Goal: Task Accomplishment & Management: Manage account settings

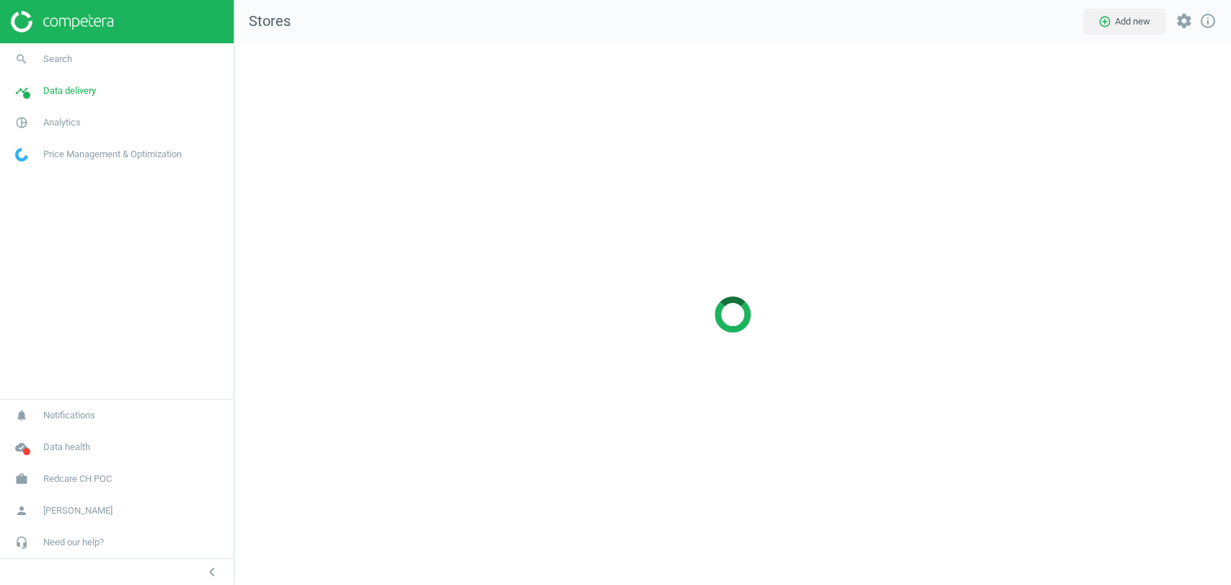
scroll to position [566, 1021]
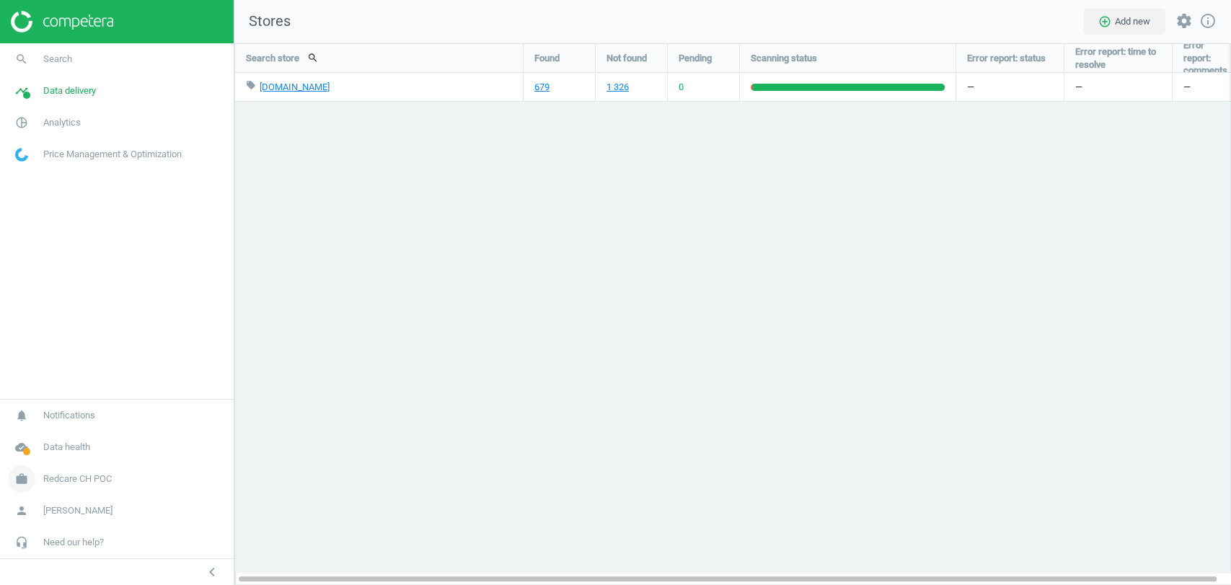
click at [98, 472] on span "Redcare CH POC" at bounding box center [77, 478] width 69 height 13
click at [66, 431] on span "Switch campaign" at bounding box center [48, 436] width 64 height 12
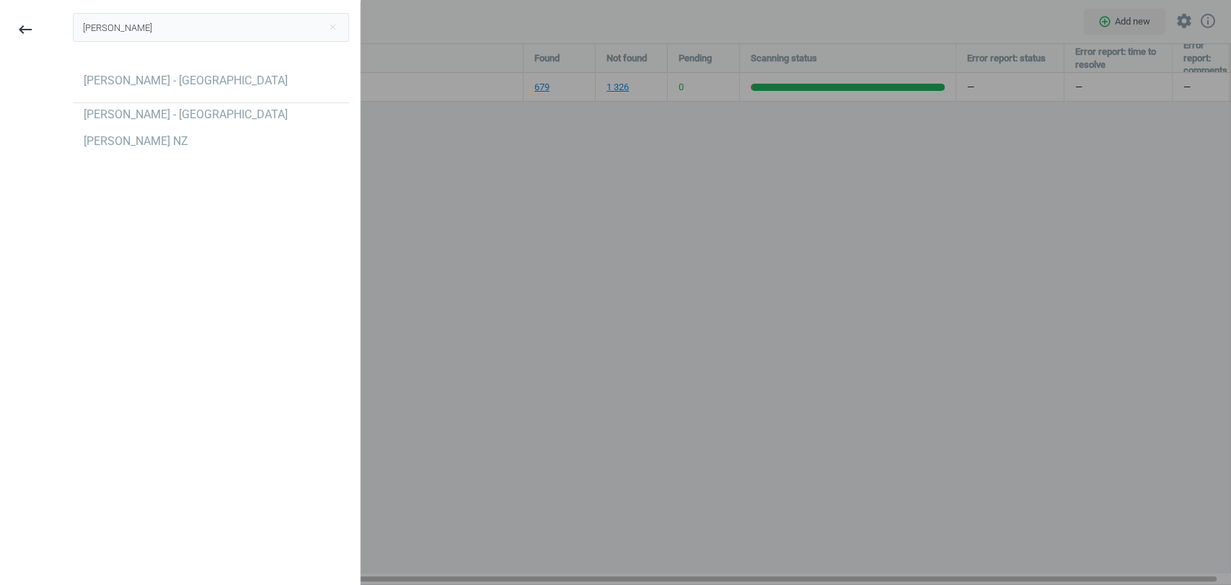
type input "[PERSON_NAME]"
click at [137, 250] on div "[PERSON_NAME] close [PERSON_NAME] - [GEOGRAPHIC_DATA] [PERSON_NAME] - [GEOGRAPH…" at bounding box center [211, 294] width 298 height 585
click at [198, 123] on div "[PERSON_NAME] - [GEOGRAPHIC_DATA]" at bounding box center [186, 115] width 204 height 16
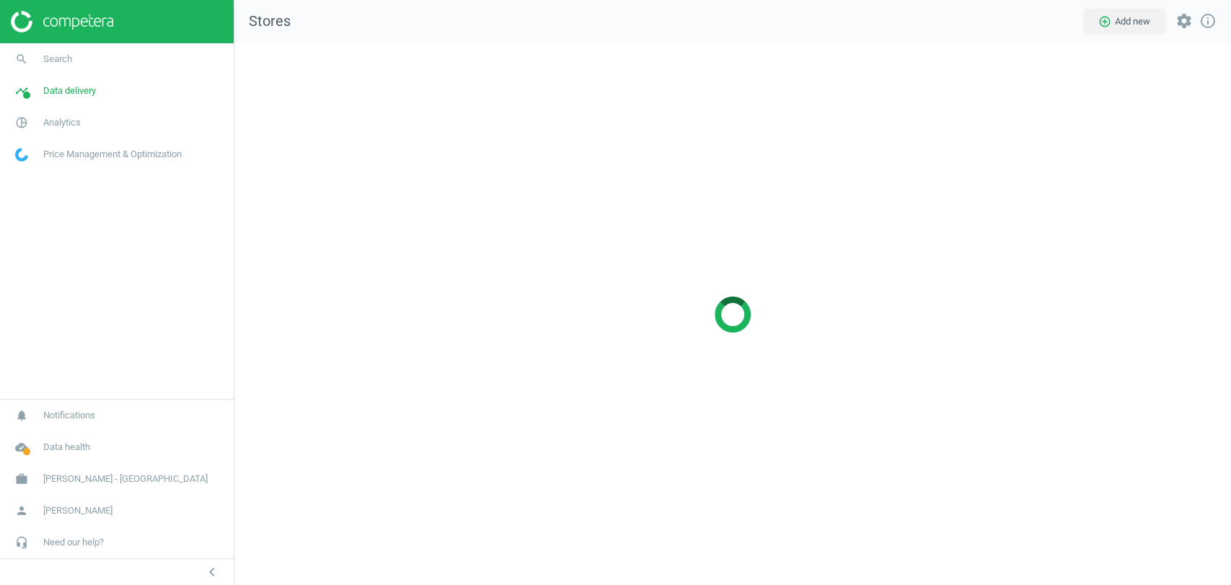
scroll to position [566, 1021]
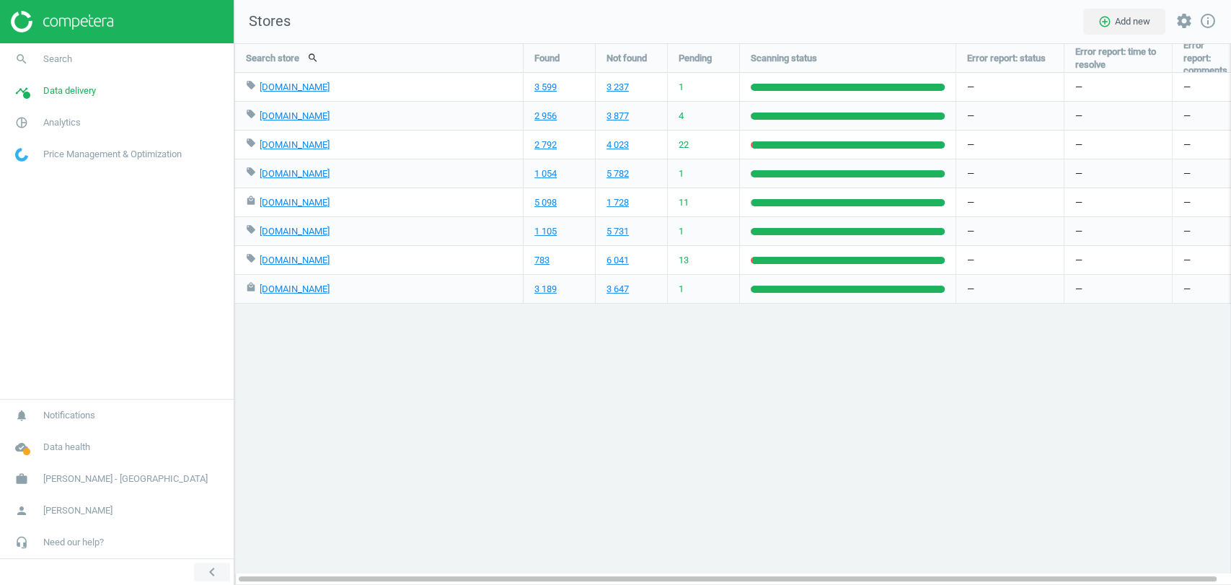
click at [214, 574] on icon "chevron_left" at bounding box center [211, 571] width 17 height 17
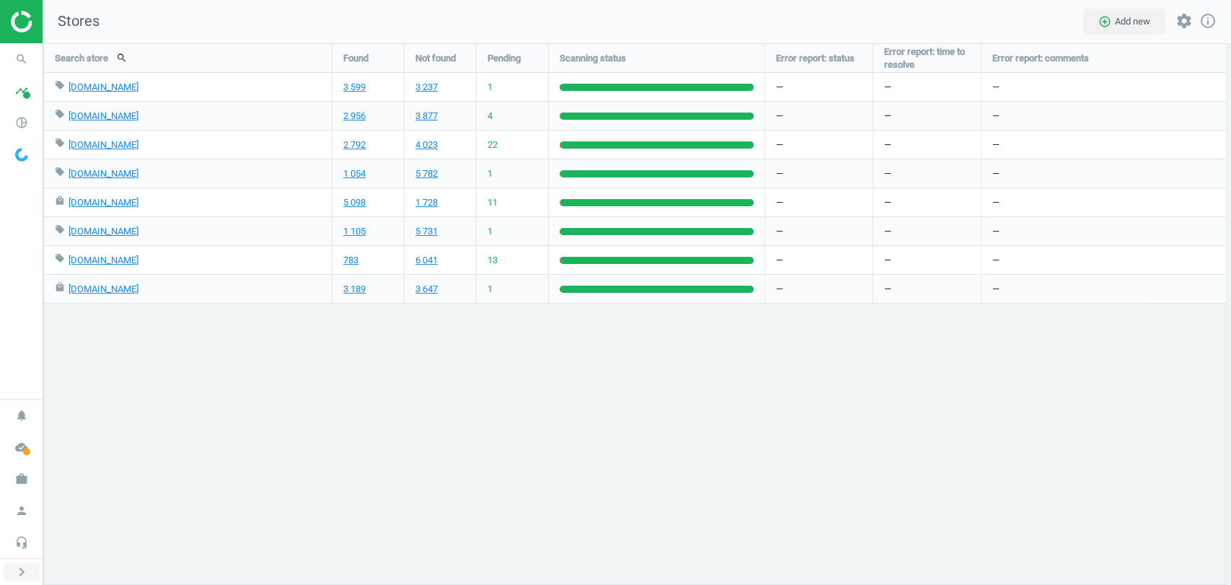
scroll to position [566, 1212]
click at [28, 575] on icon "chevron_right" at bounding box center [21, 571] width 17 height 17
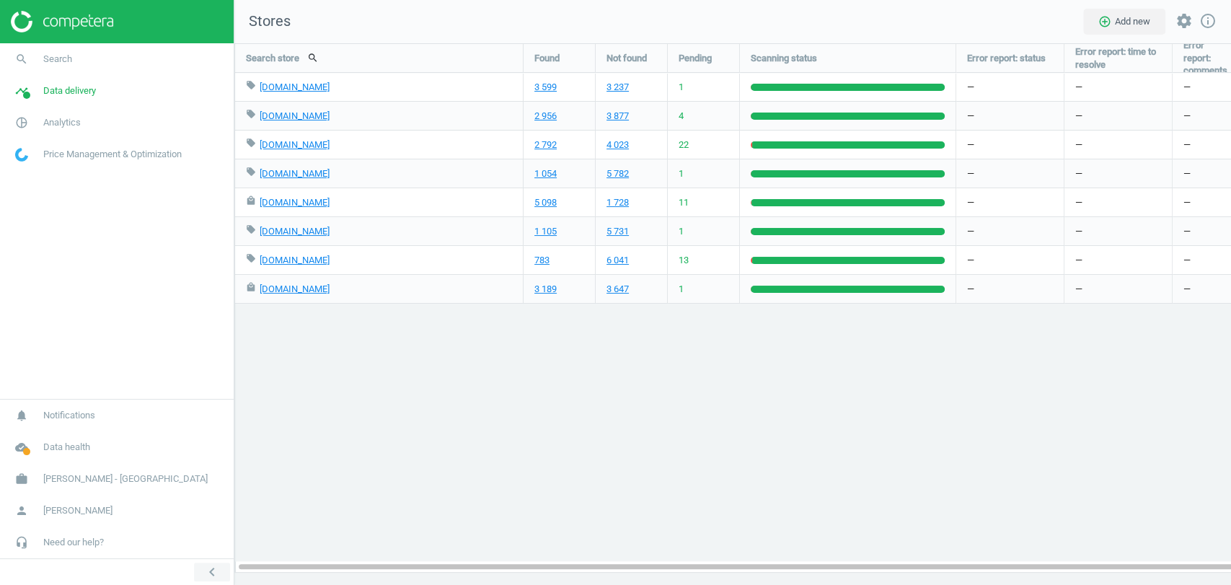
scroll to position [566, 1021]
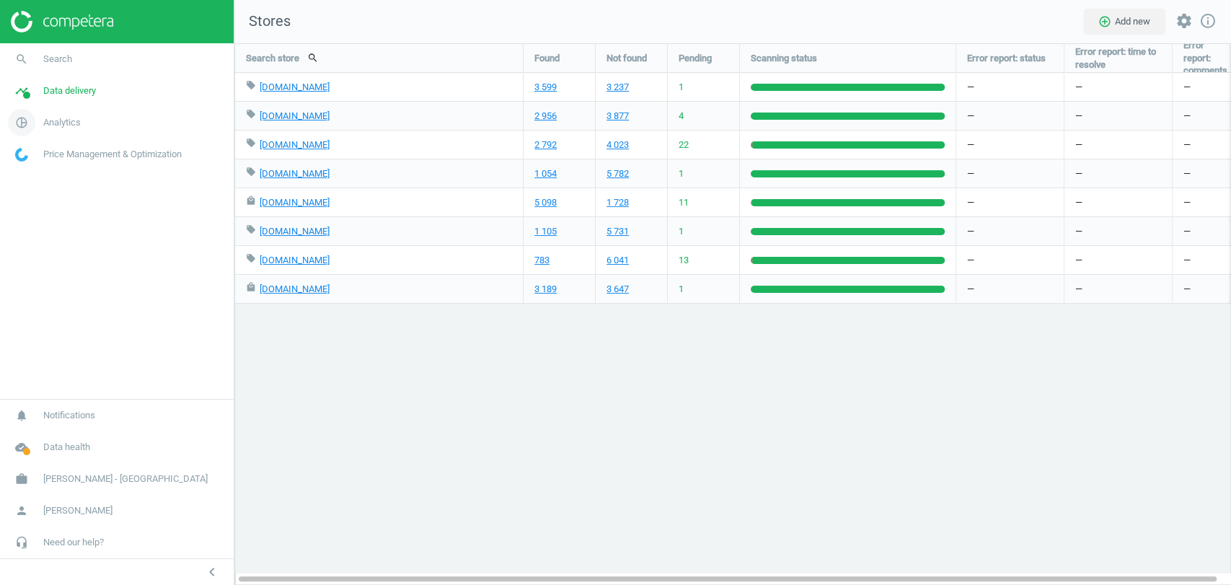
click at [69, 118] on span "Analytics" at bounding box center [61, 122] width 37 height 13
click at [34, 176] on span "Products" at bounding box center [33, 175] width 34 height 12
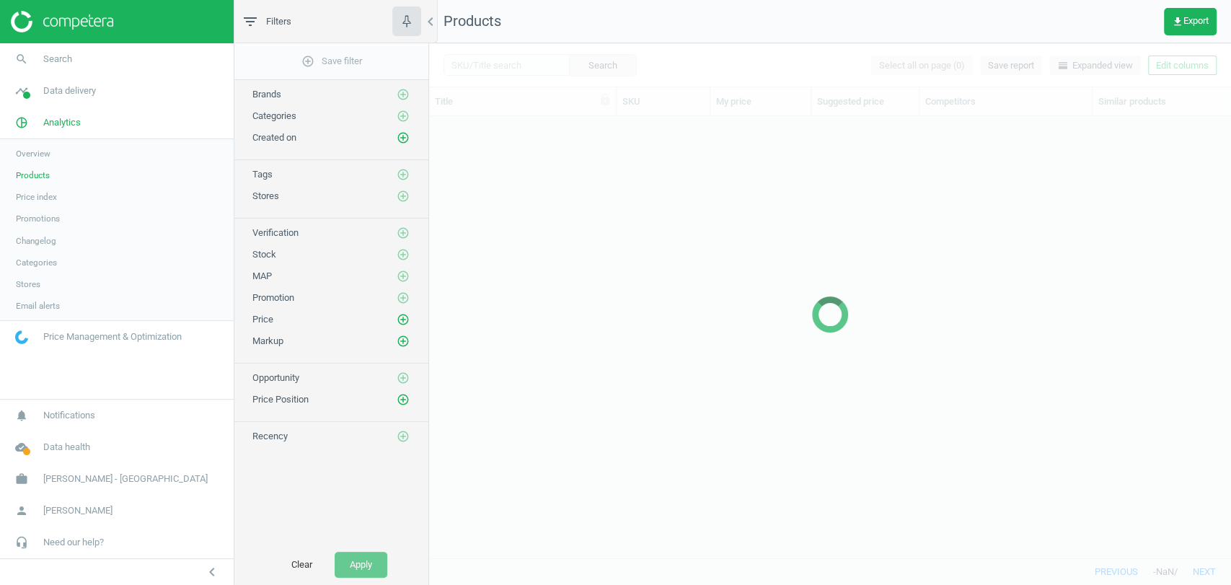
scroll to position [416, 789]
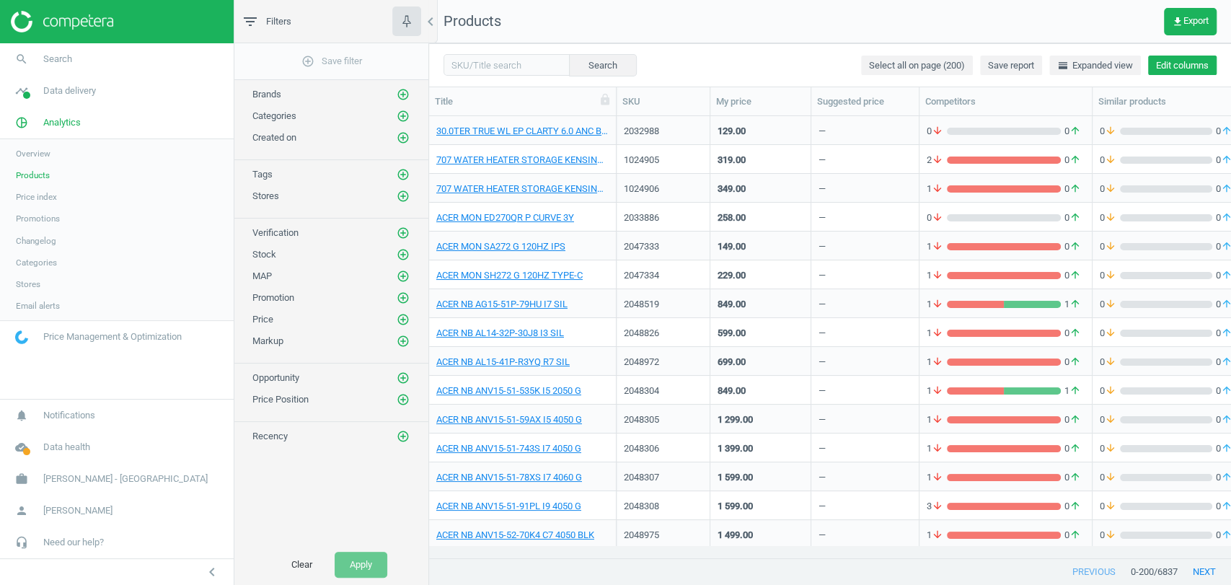
click at [1171, 58] on button "Edit columns" at bounding box center [1182, 66] width 69 height 20
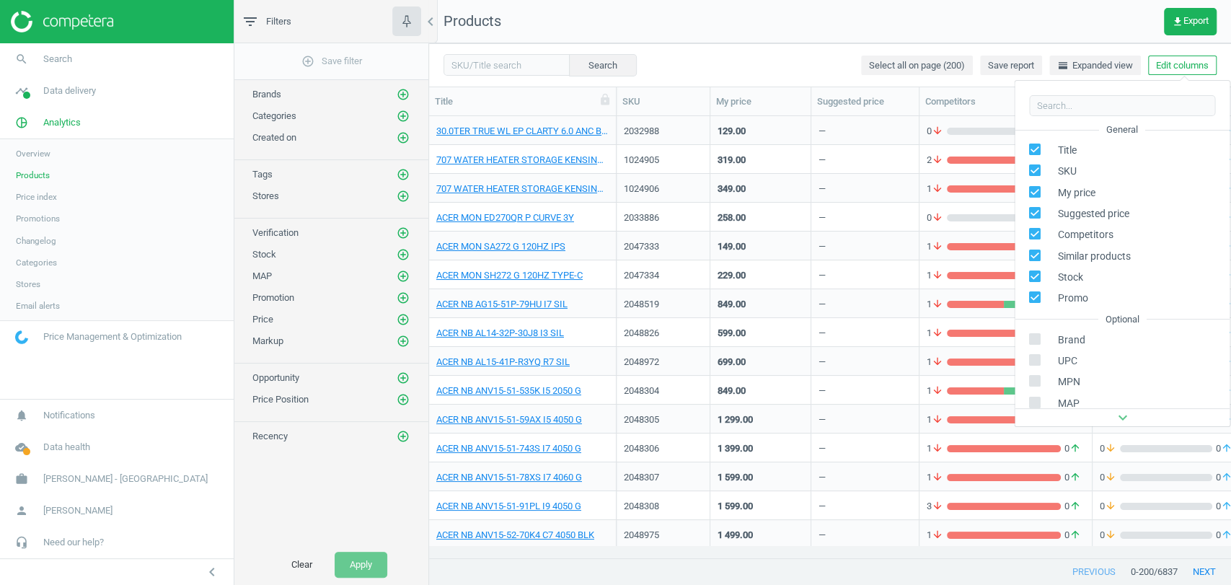
scroll to position [195, 0]
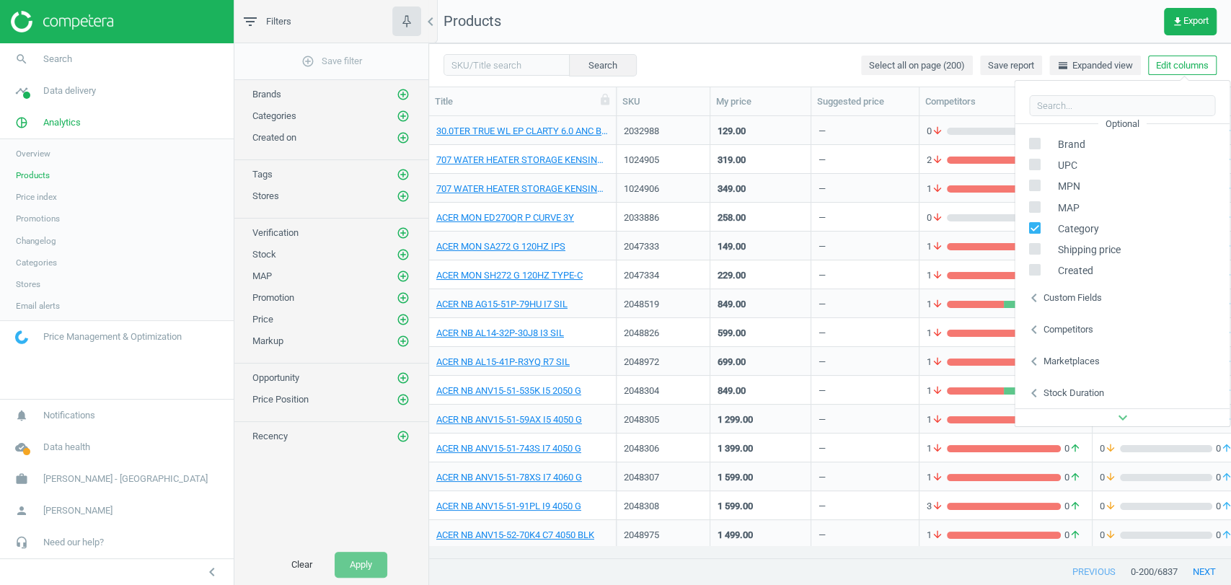
click at [1090, 301] on div "Custom fields" at bounding box center [1072, 297] width 58 height 13
click at [1085, 324] on div "Competitors" at bounding box center [1068, 329] width 50 height 13
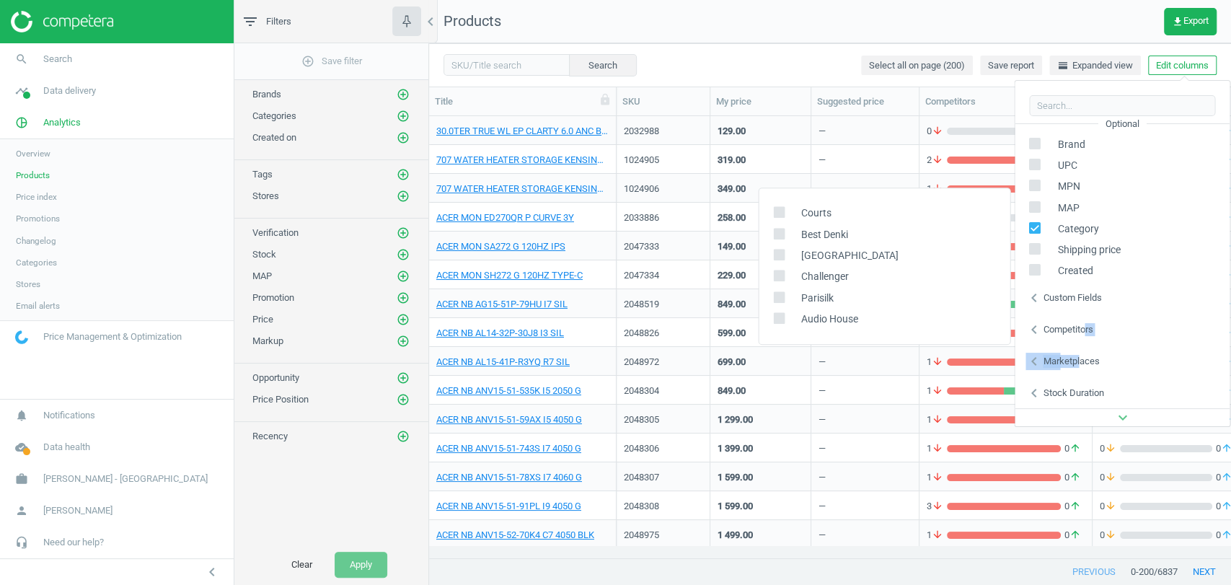
drag, startPoint x: 1085, startPoint y: 324, endPoint x: 1081, endPoint y: 367, distance: 42.8
click at [1081, 367] on div "General Title SKU My price Suggested price Competitors Similar products Stock P…" at bounding box center [1122, 264] width 215 height 288
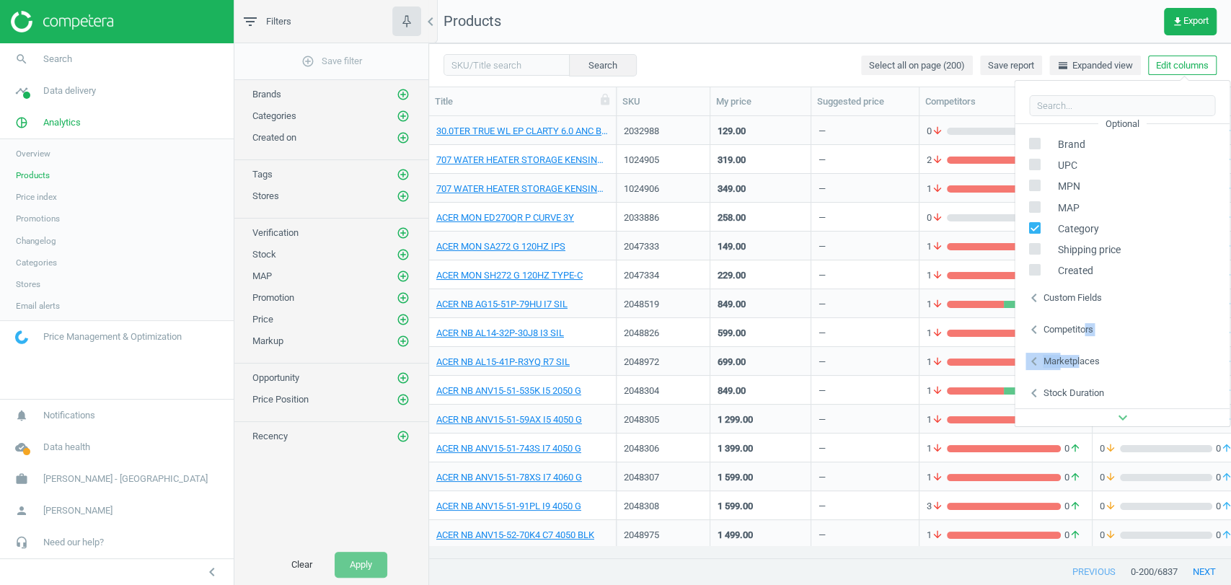
click at [1081, 367] on div "Marketplaces" at bounding box center [1071, 361] width 56 height 13
click at [860, 29] on nav "Products get_app Export" at bounding box center [830, 21] width 802 height 43
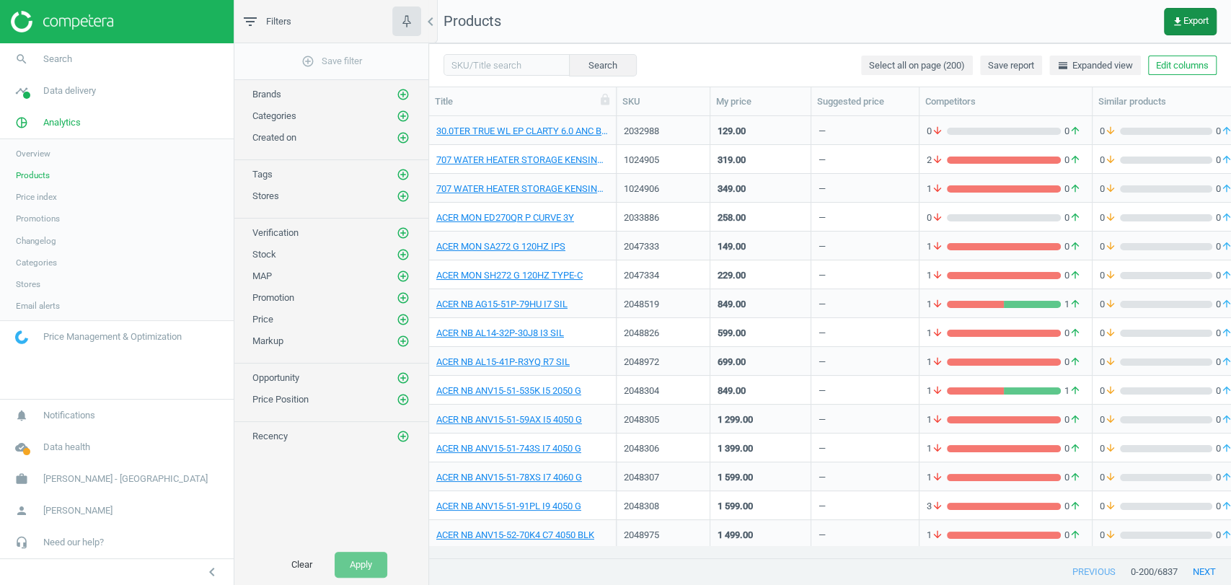
click at [1186, 12] on button "get_app Export" at bounding box center [1190, 21] width 53 height 27
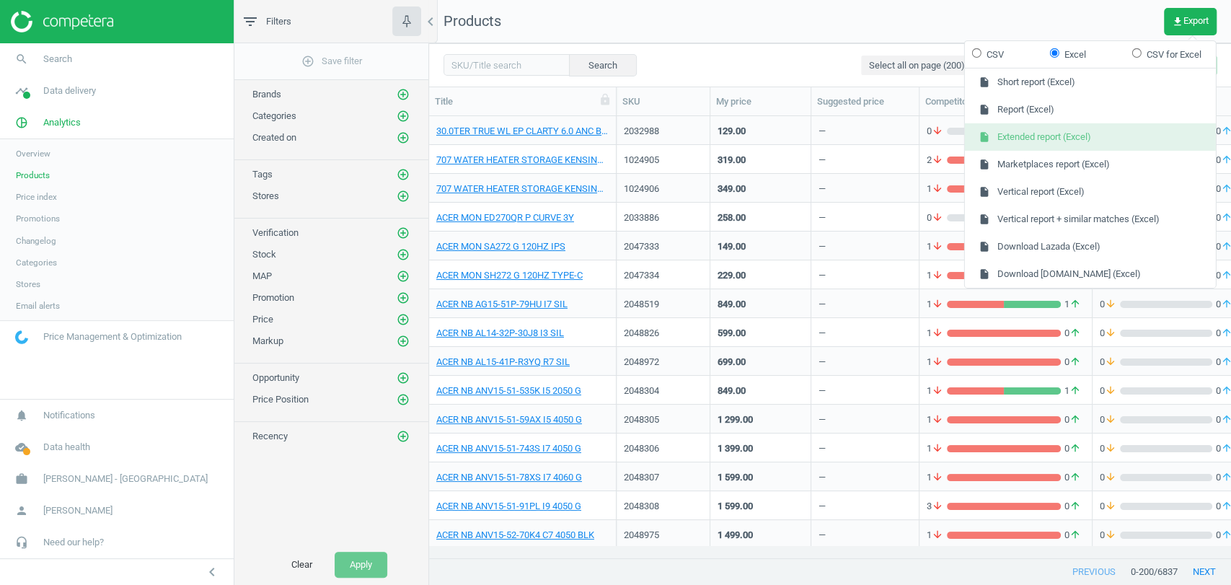
click at [1091, 144] on button "insert_drive_file Extended report (Excel)" at bounding box center [1090, 136] width 251 height 27
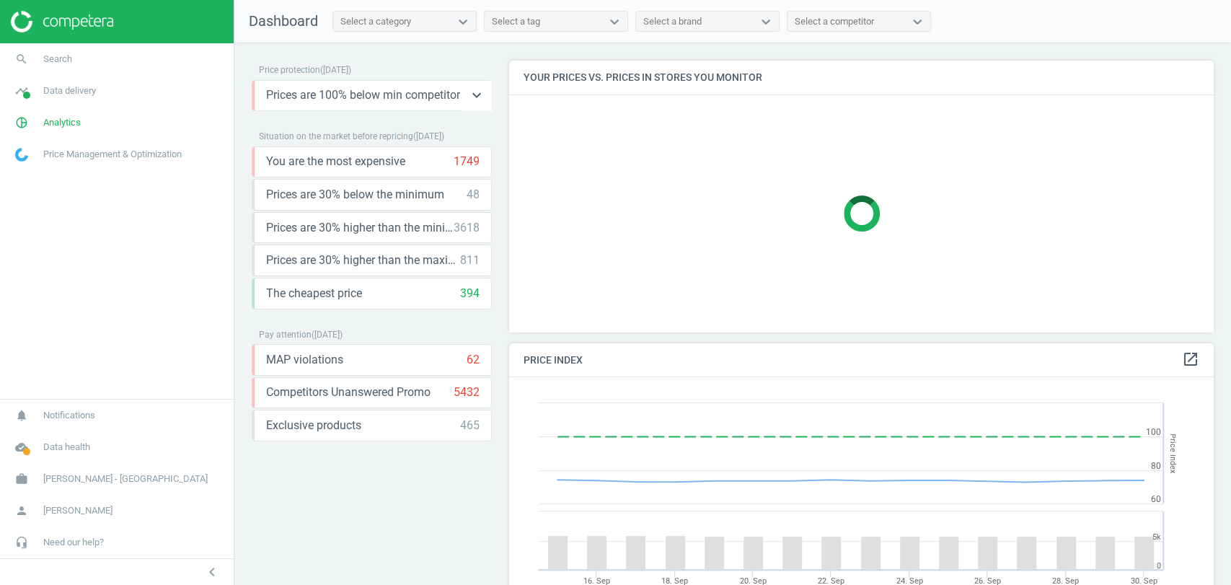
scroll to position [357, 717]
click at [472, 95] on icon "keyboard_arrow_down" at bounding box center [476, 95] width 17 height 17
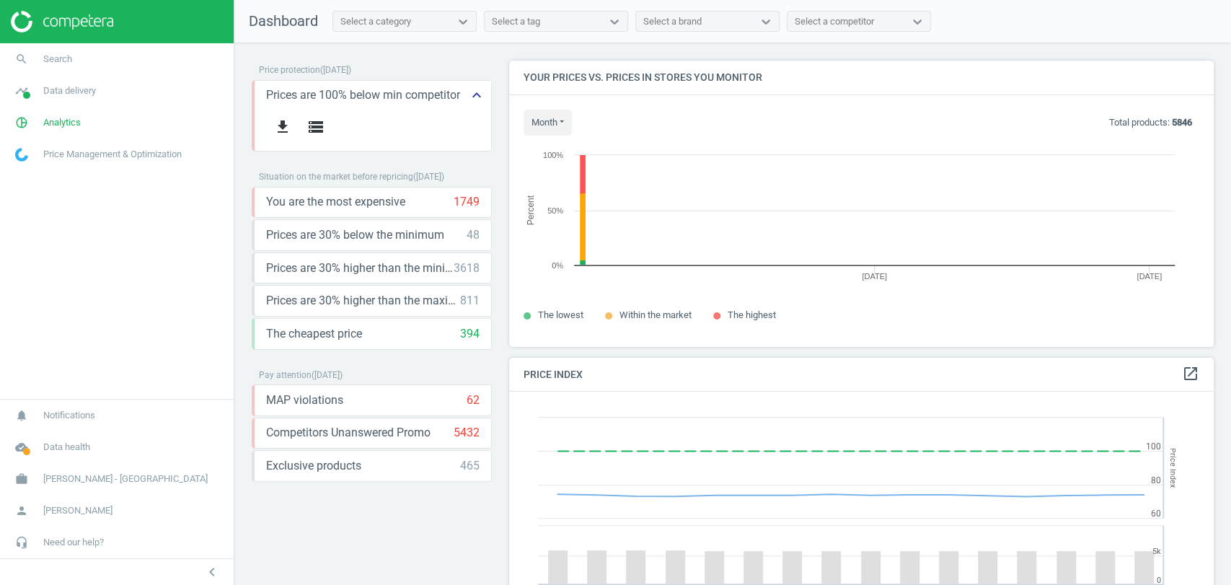
scroll to position [311, 717]
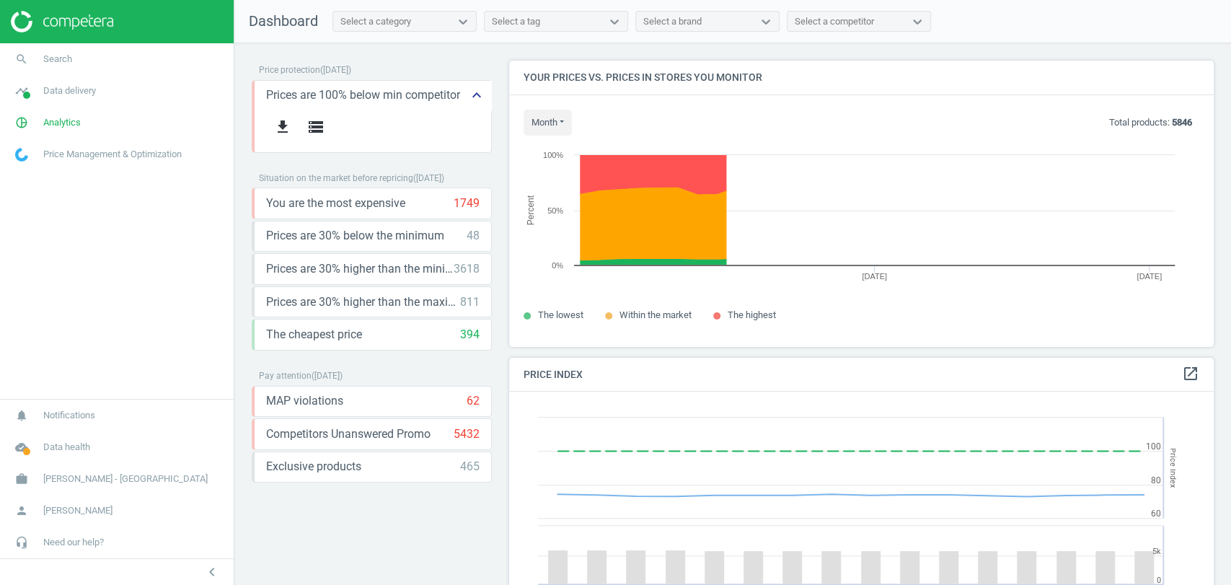
click at [472, 95] on icon "keyboard_arrow_up" at bounding box center [476, 95] width 17 height 17
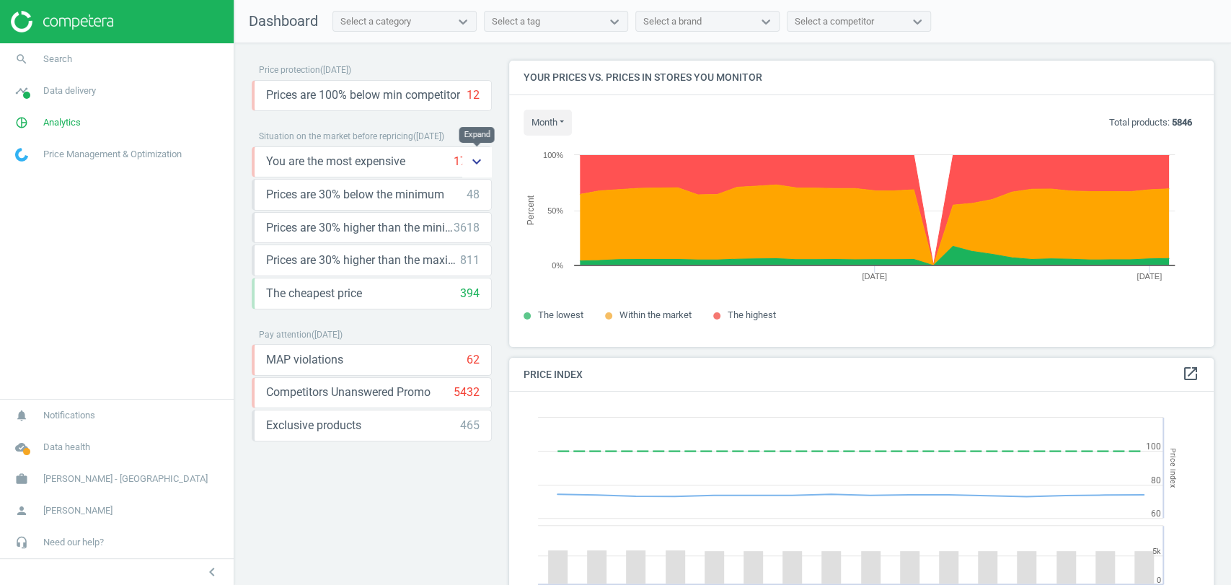
click at [474, 163] on icon "keyboard_arrow_down" at bounding box center [476, 161] width 17 height 17
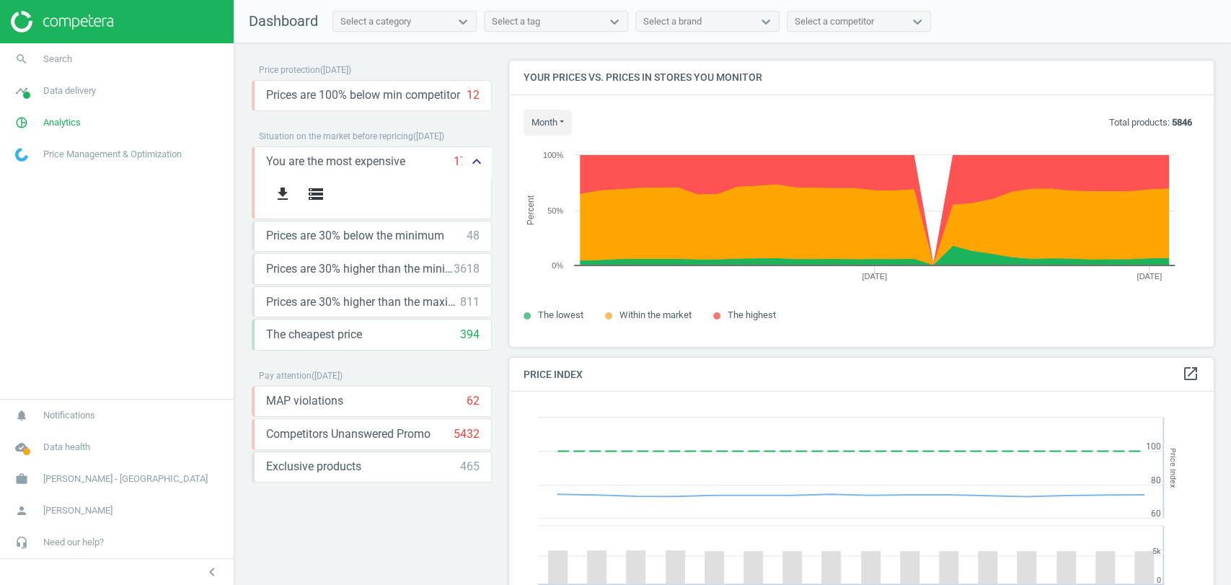
click at [474, 163] on icon "keyboard_arrow_up" at bounding box center [476, 161] width 17 height 17
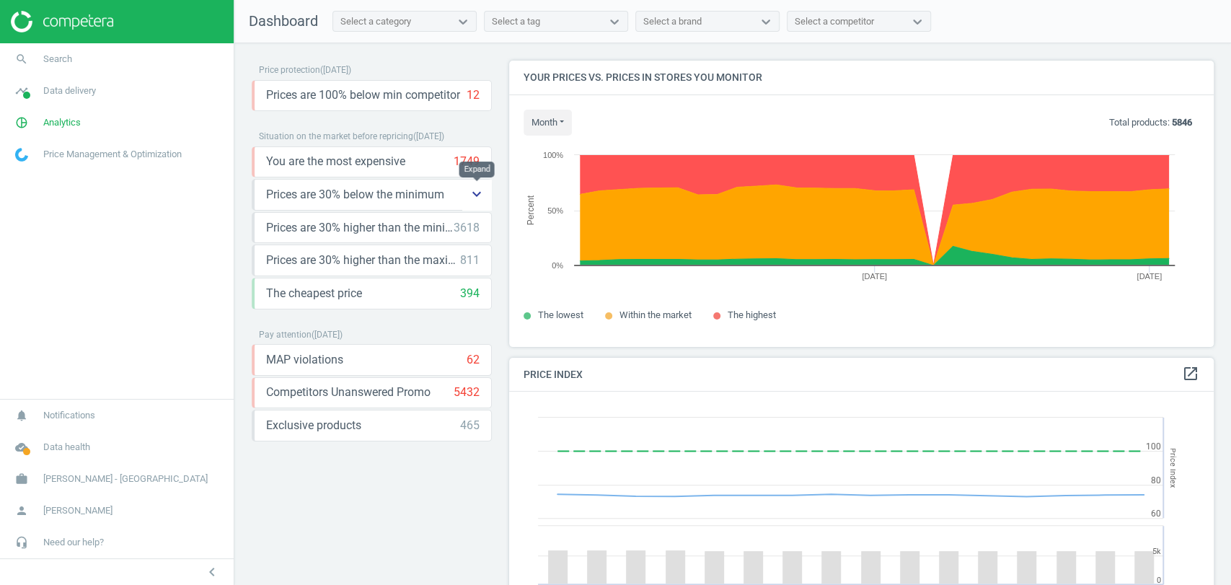
click at [482, 197] on icon "keyboard_arrow_down" at bounding box center [476, 193] width 17 height 17
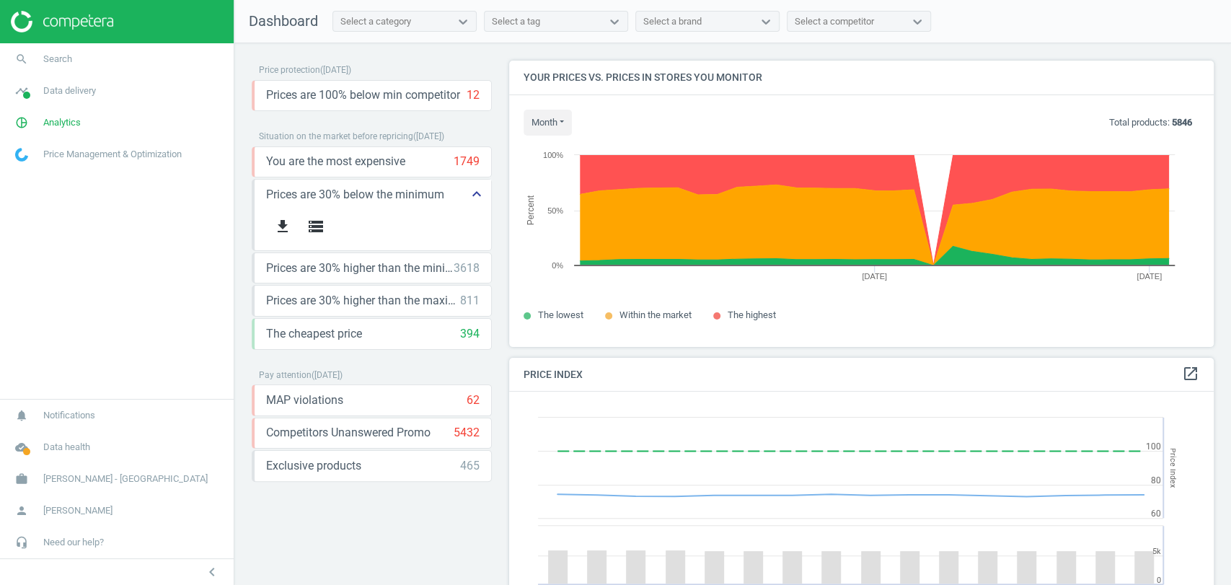
click at [482, 197] on icon "keyboard_arrow_up" at bounding box center [476, 193] width 17 height 17
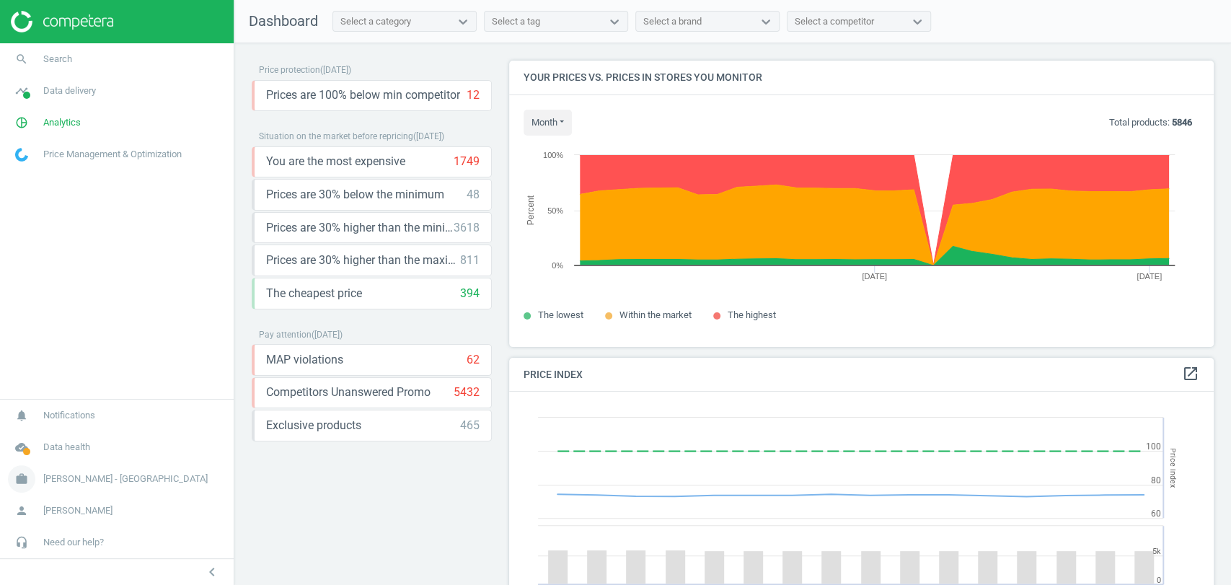
click at [112, 479] on span "[PERSON_NAME] - [GEOGRAPHIC_DATA]" at bounding box center [125, 478] width 164 height 13
click at [48, 454] on span "Campaign settings" at bounding box center [51, 458] width 71 height 12
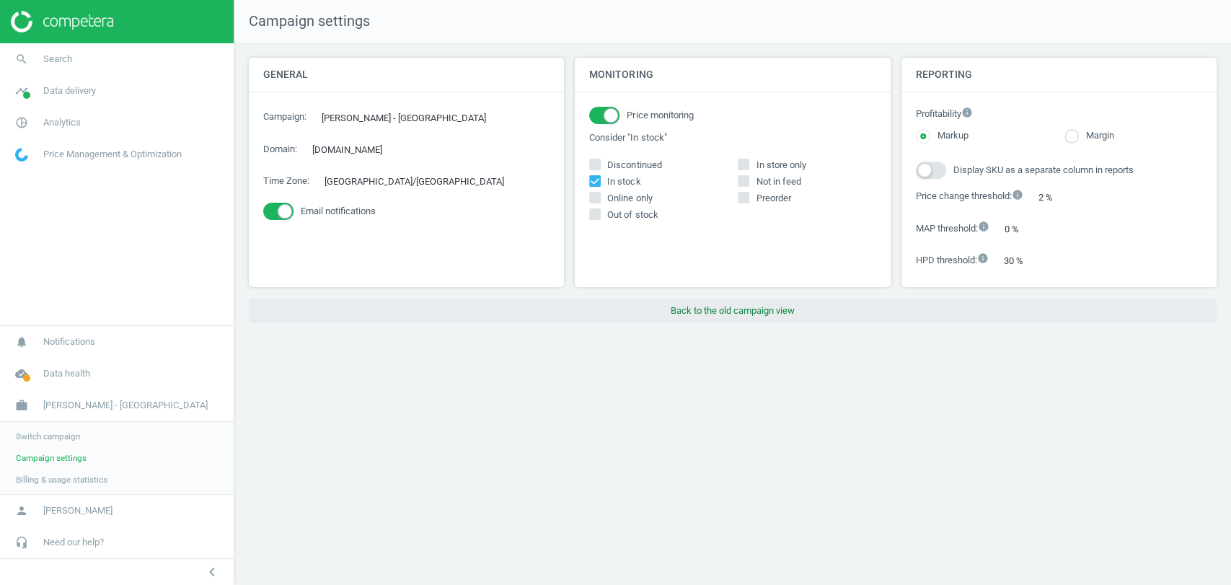
click at [693, 313] on button "Back to the old campaign view" at bounding box center [733, 311] width 968 height 26
